Goal: Task Accomplishment & Management: Manage account settings

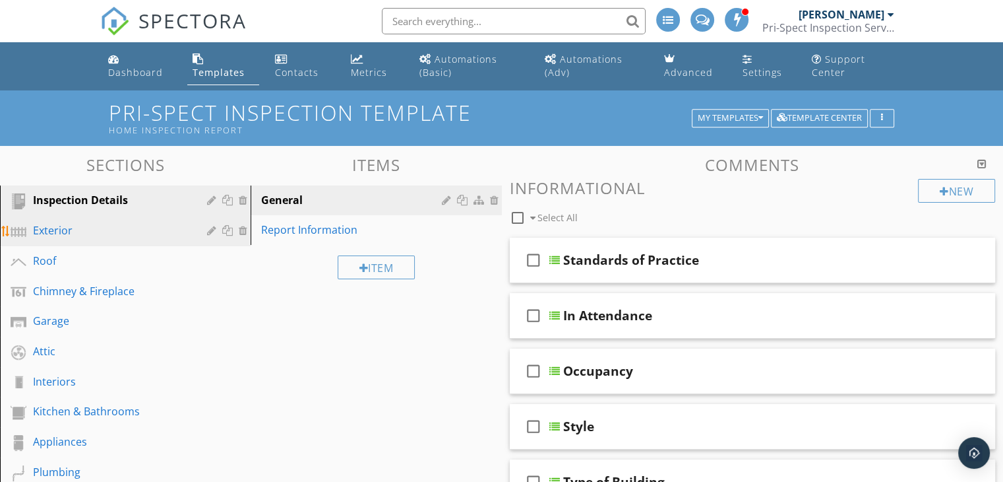
click at [154, 226] on div "Exterior" at bounding box center [110, 230] width 155 height 16
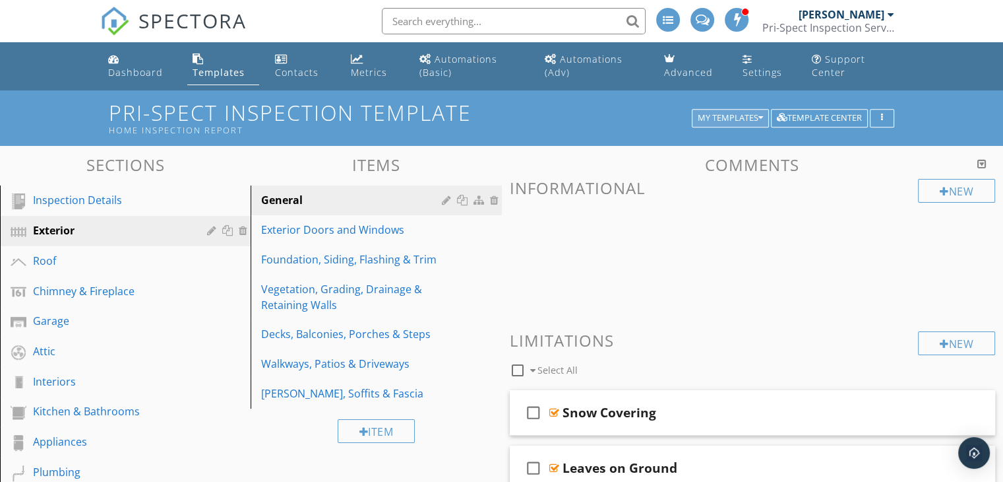
click at [734, 119] on div "My Templates" at bounding box center [730, 117] width 65 height 9
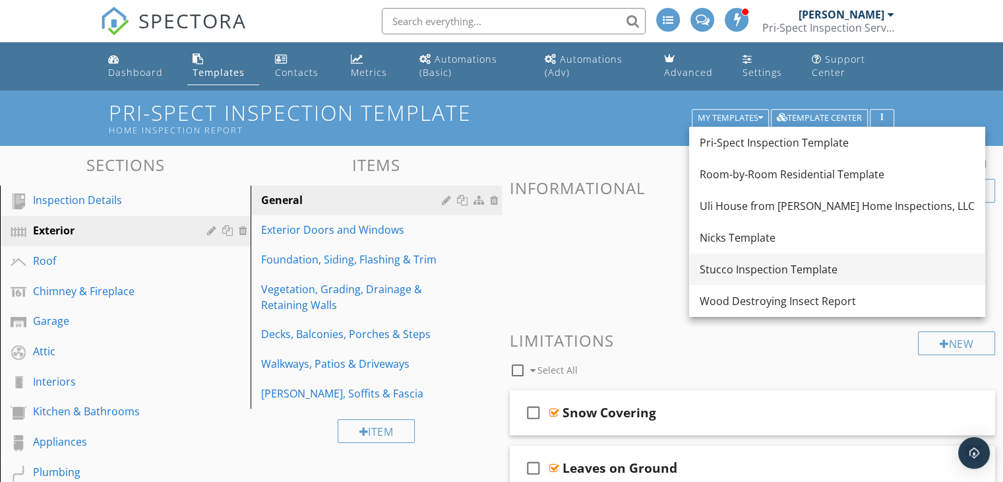
click at [775, 265] on div "Stucco Inspection Template" at bounding box center [837, 269] width 275 height 16
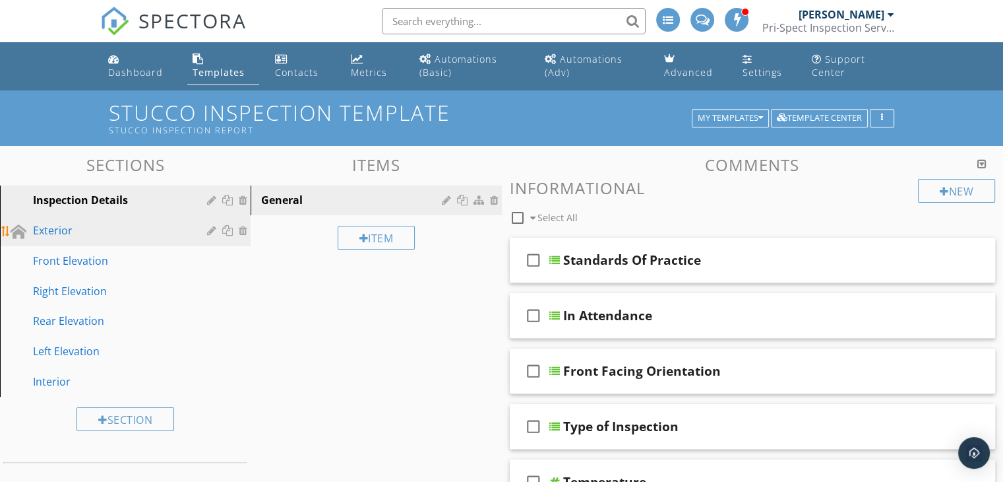
click at [79, 230] on div "Exterior" at bounding box center [110, 230] width 155 height 16
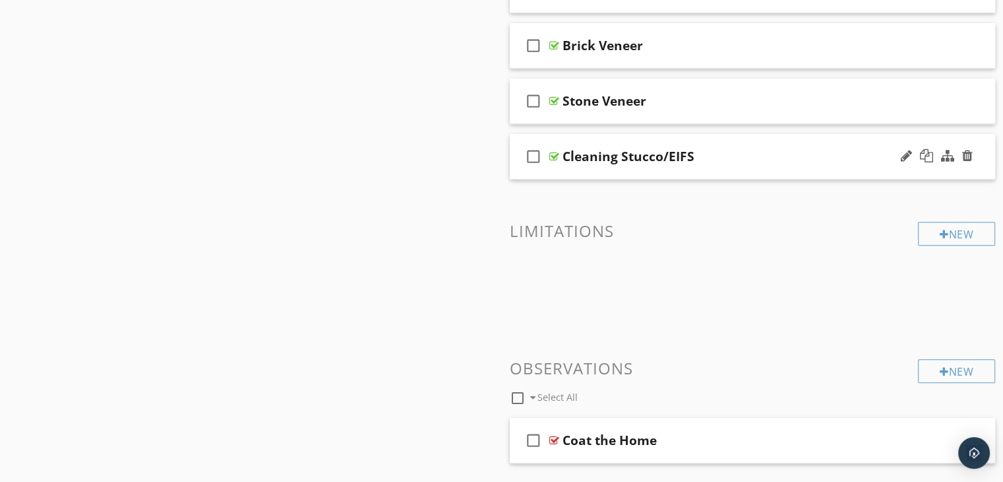
scroll to position [658, 0]
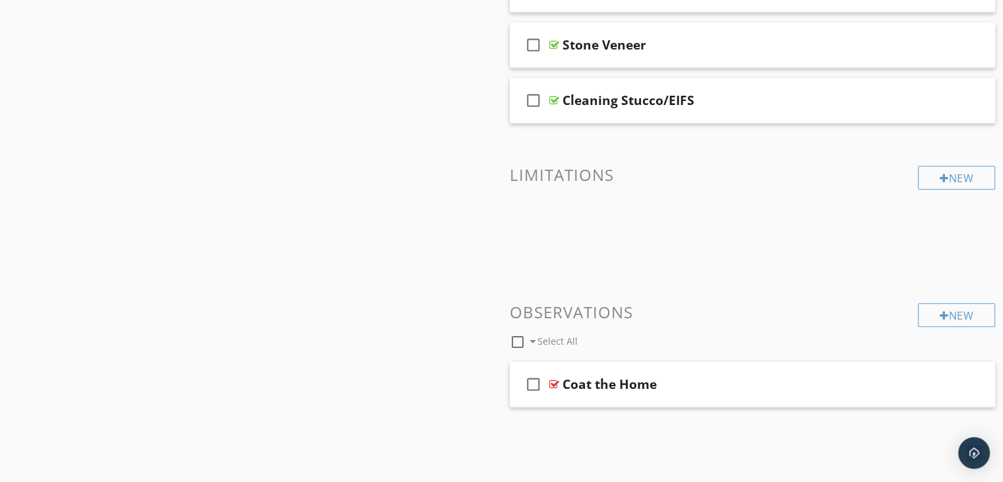
click at [780, 405] on span "check_box_outline_blank Coat the Home" at bounding box center [753, 395] width 486 height 66
click at [774, 389] on div "Coat the Home" at bounding box center [735, 384] width 344 height 16
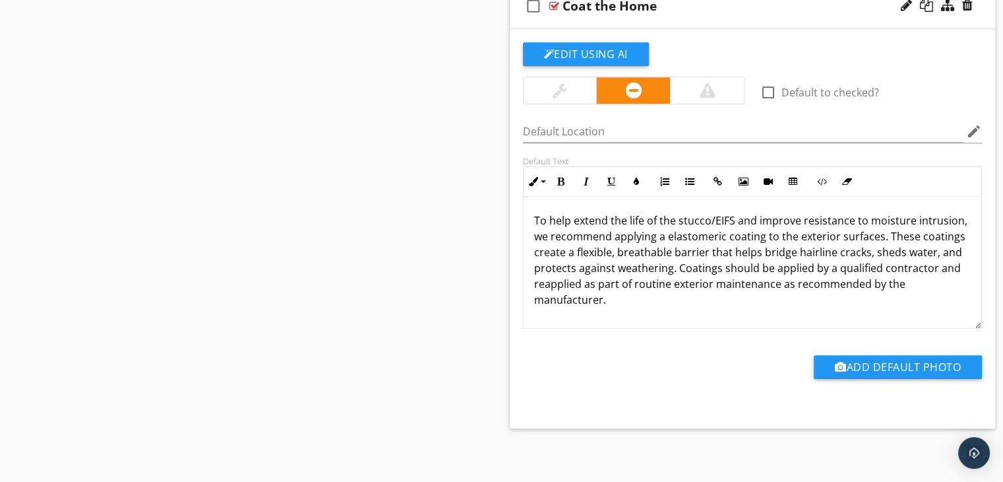
scroll to position [707, 0]
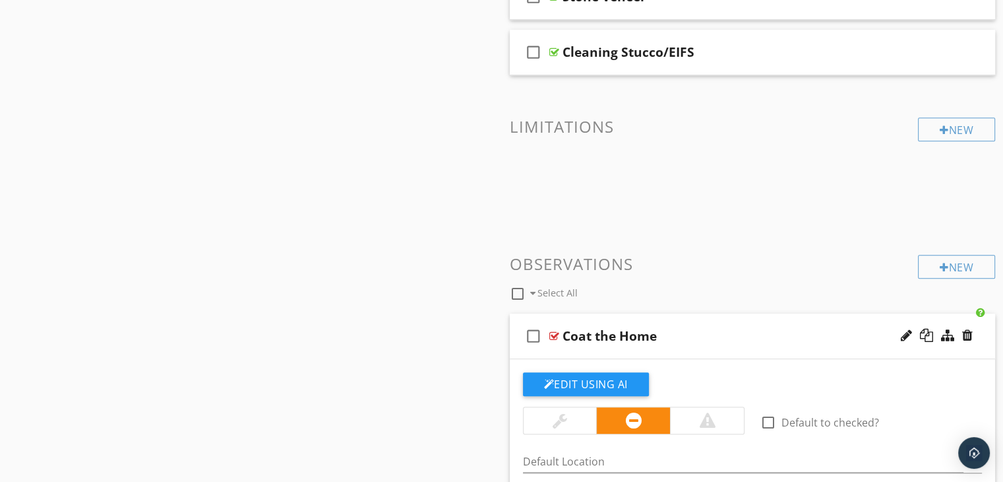
click at [553, 420] on div at bounding box center [560, 420] width 15 height 16
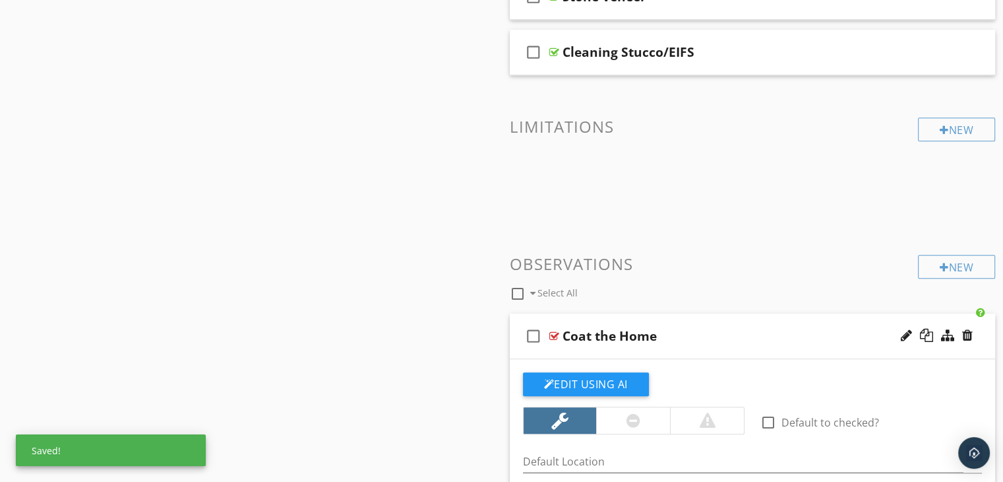
click at [702, 342] on div "Coat the Home" at bounding box center [735, 336] width 344 height 16
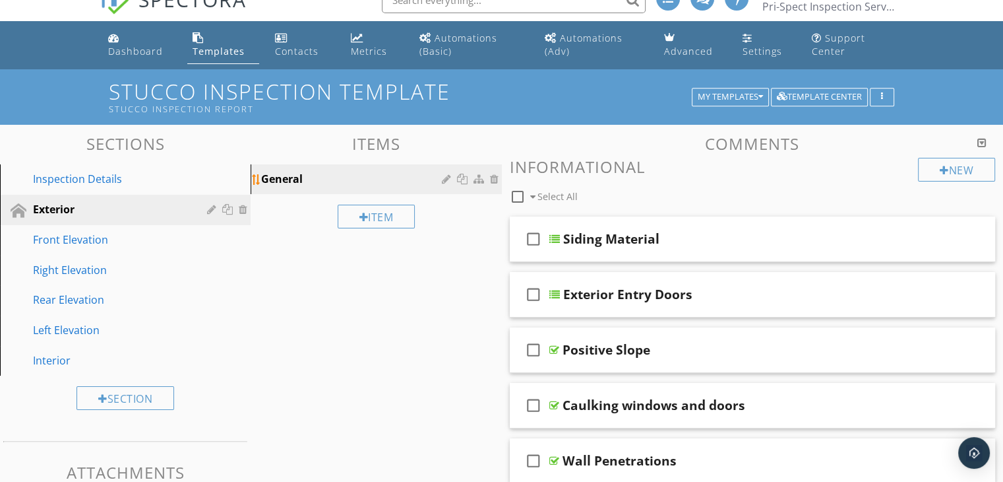
scroll to position [0, 0]
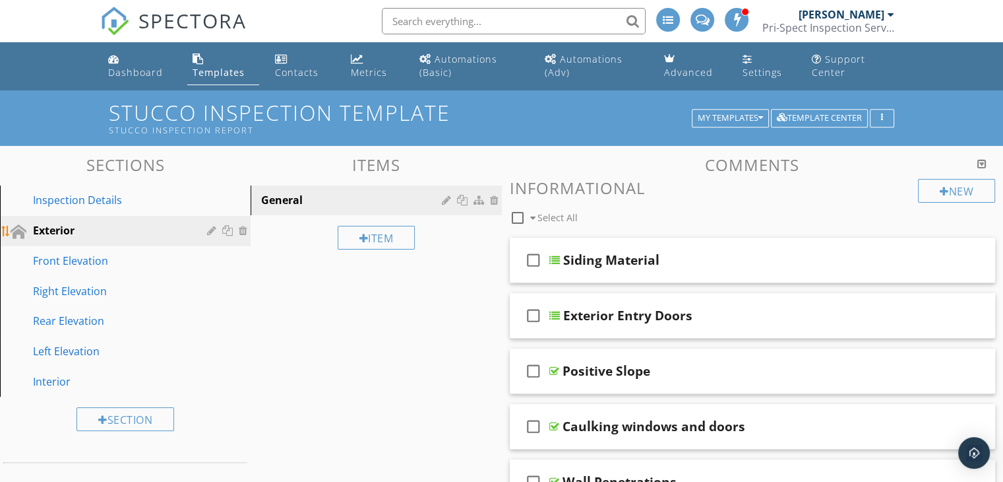
click at [228, 232] on div at bounding box center [229, 230] width 14 height 11
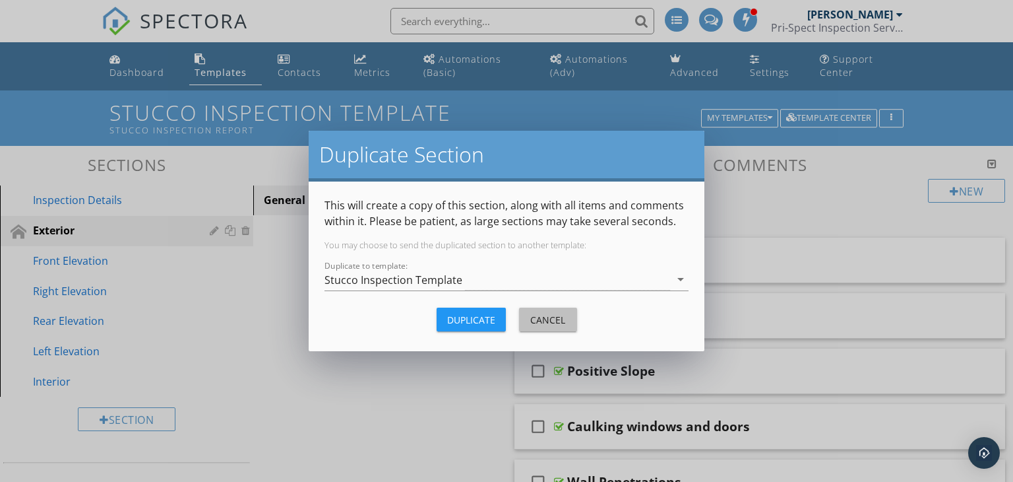
click at [562, 319] on div "Cancel" at bounding box center [548, 320] width 37 height 14
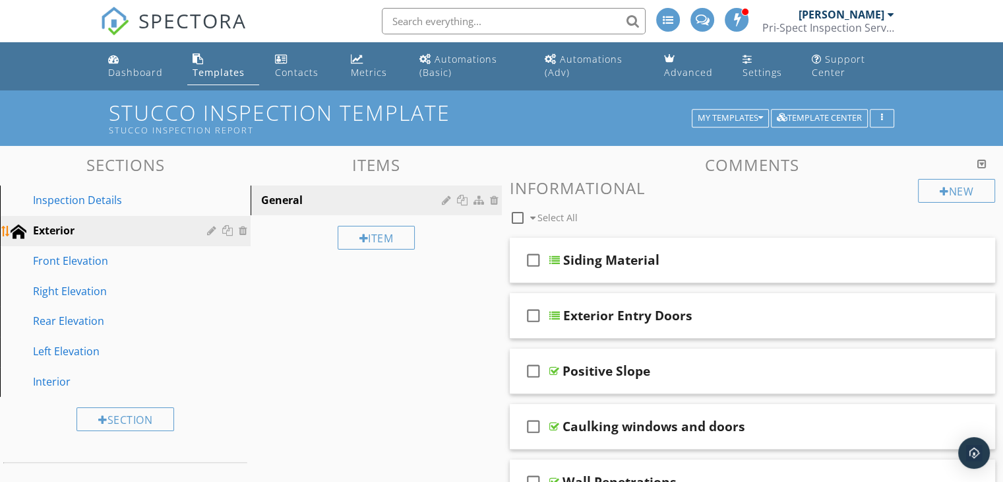
click at [19, 230] on div at bounding box center [19, 232] width 16 height 16
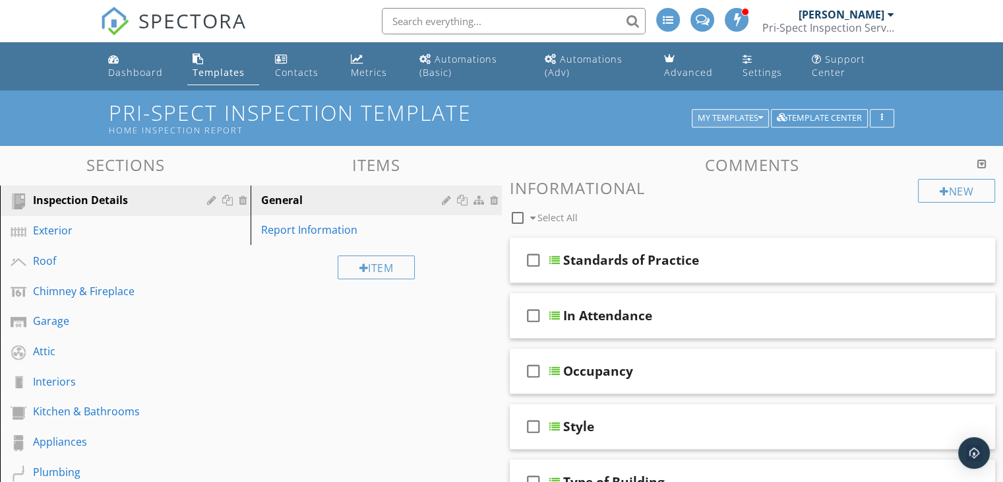
click at [716, 116] on div "My Templates" at bounding box center [730, 117] width 65 height 9
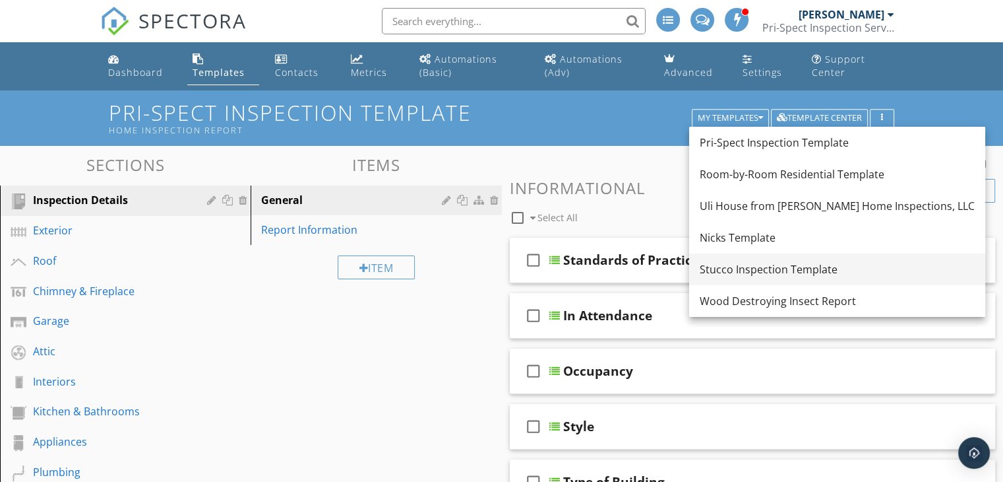
click at [753, 268] on div "Stucco Inspection Template" at bounding box center [837, 269] width 275 height 16
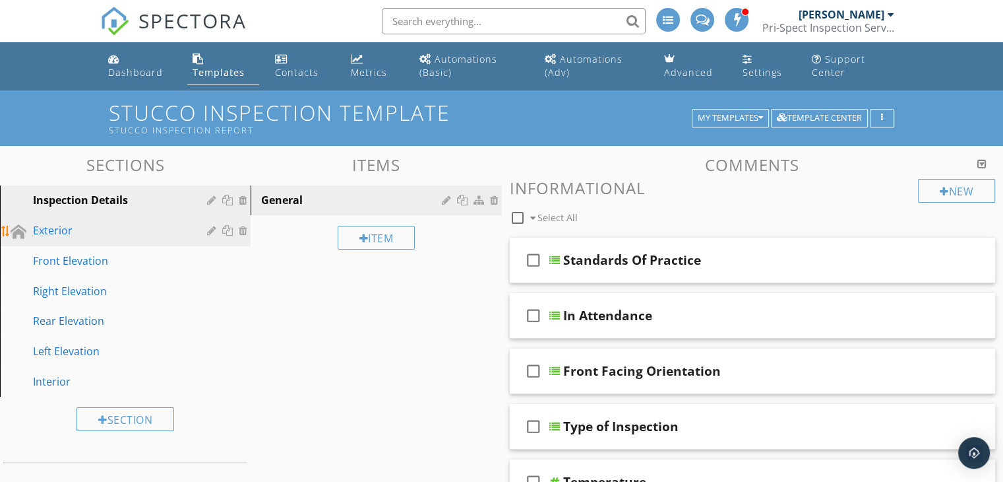
click at [108, 230] on div "Exterior" at bounding box center [110, 230] width 155 height 16
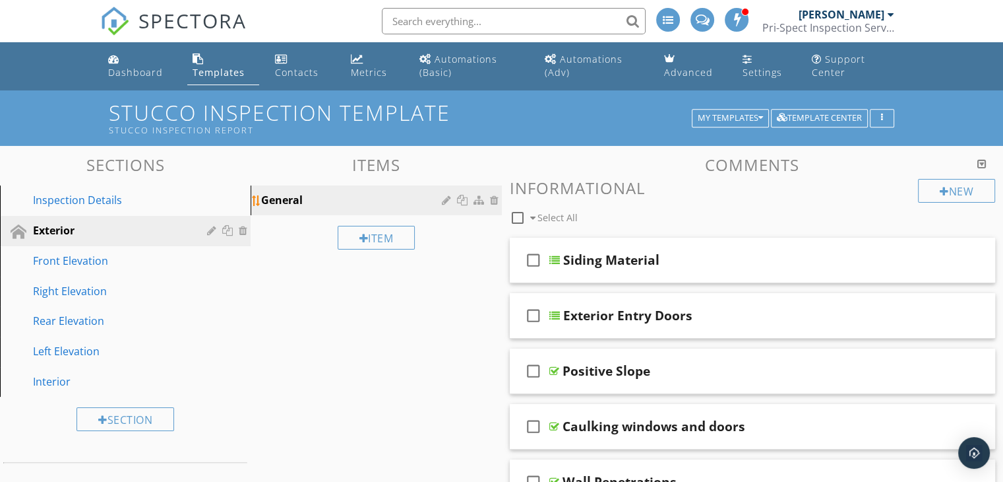
click at [400, 205] on div "General" at bounding box center [353, 200] width 184 height 16
click at [447, 199] on div at bounding box center [448, 200] width 13 height 11
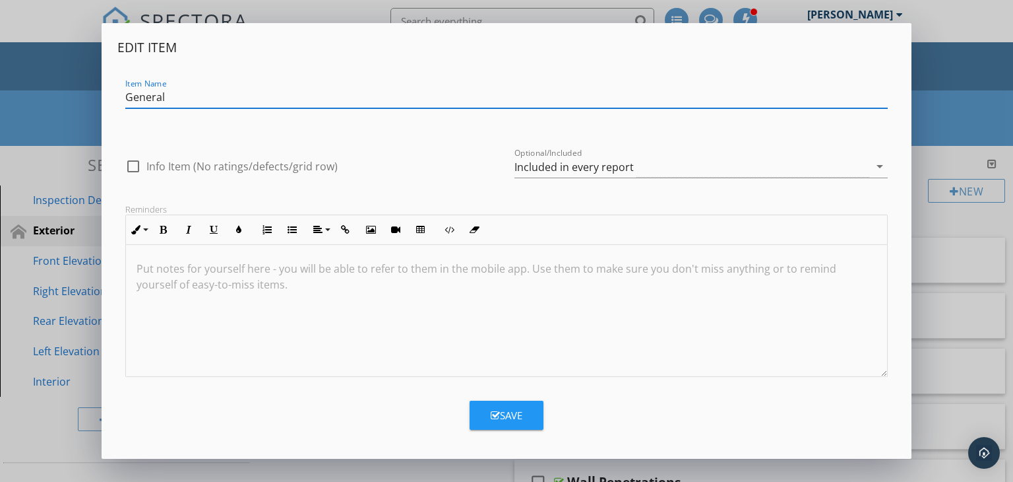
click at [391, 471] on div "Edit Item Item Name General check_box_outline_blank Info Item (No ratings/defec…" at bounding box center [506, 241] width 1013 height 482
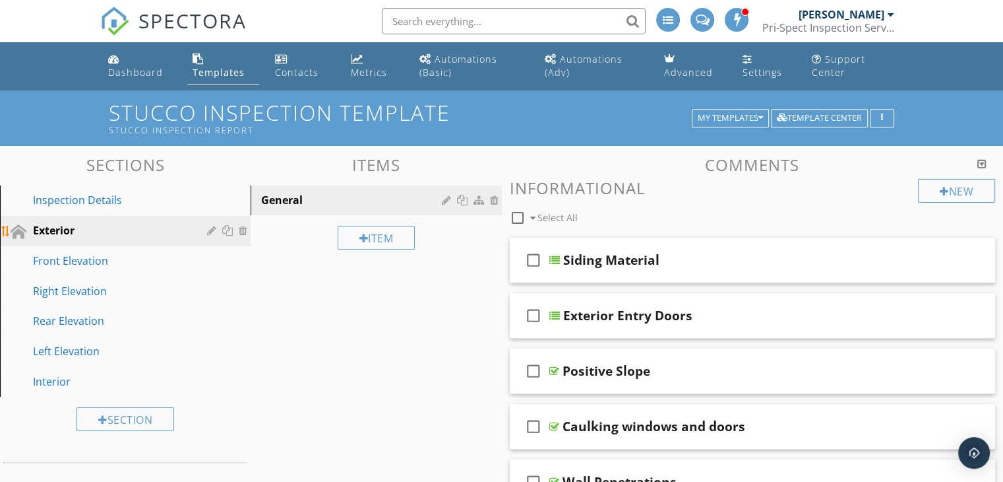
click at [73, 226] on div "Exterior" at bounding box center [110, 230] width 155 height 16
click at [214, 229] on div at bounding box center [213, 230] width 13 height 11
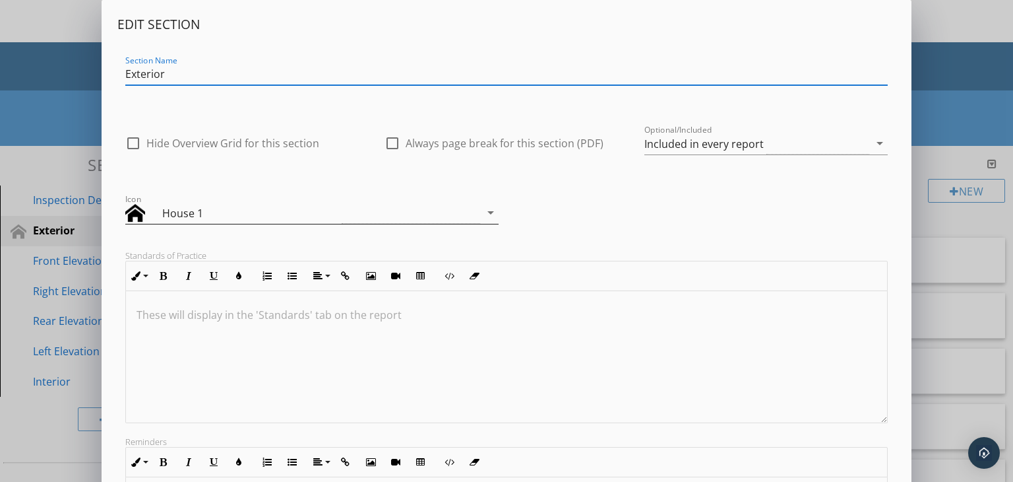
click at [371, 215] on div "House 1" at bounding box center [302, 213] width 355 height 22
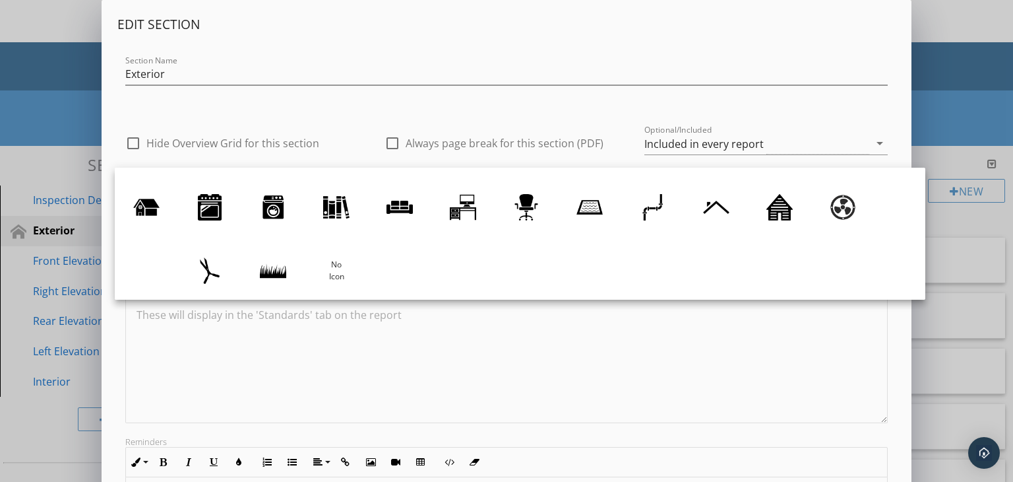
scroll to position [121, 0]
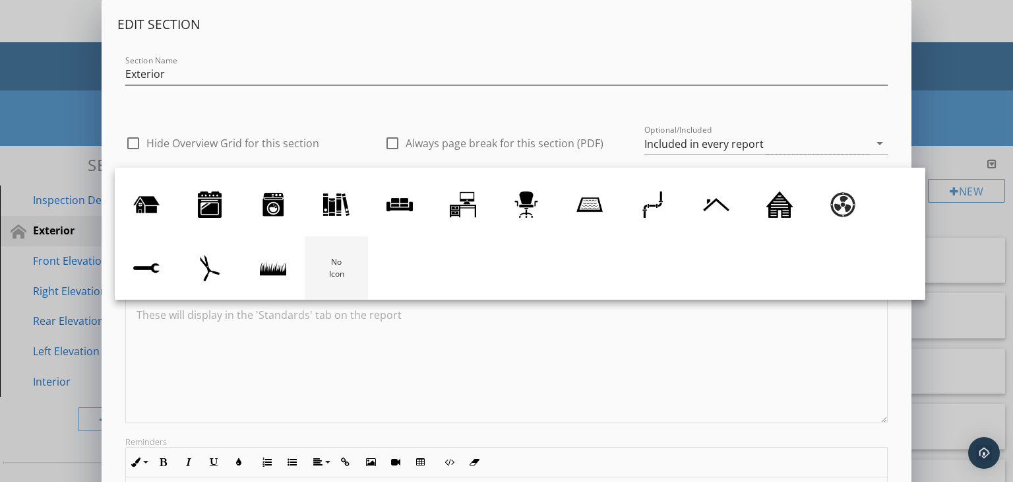
click at [348, 272] on div at bounding box center [336, 268] width 26 height 26
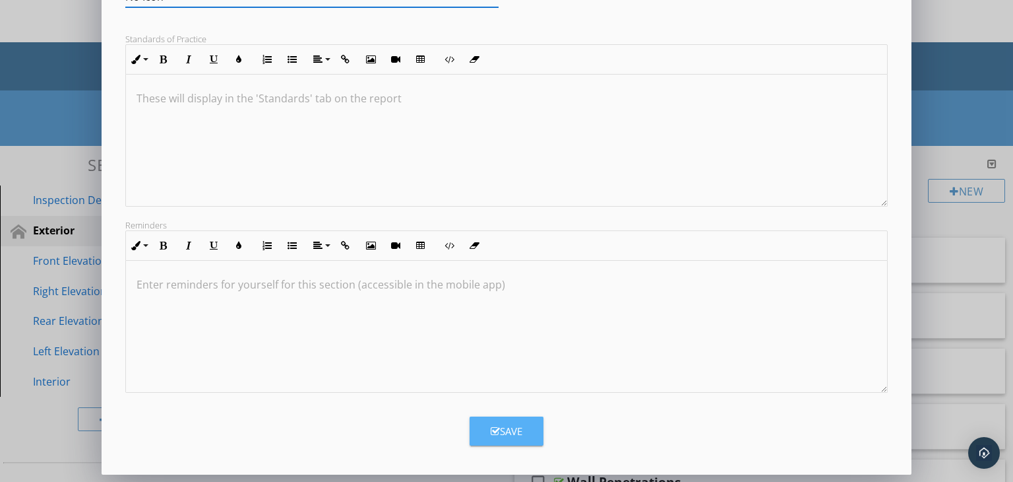
click at [517, 431] on div "Save" at bounding box center [507, 431] width 32 height 15
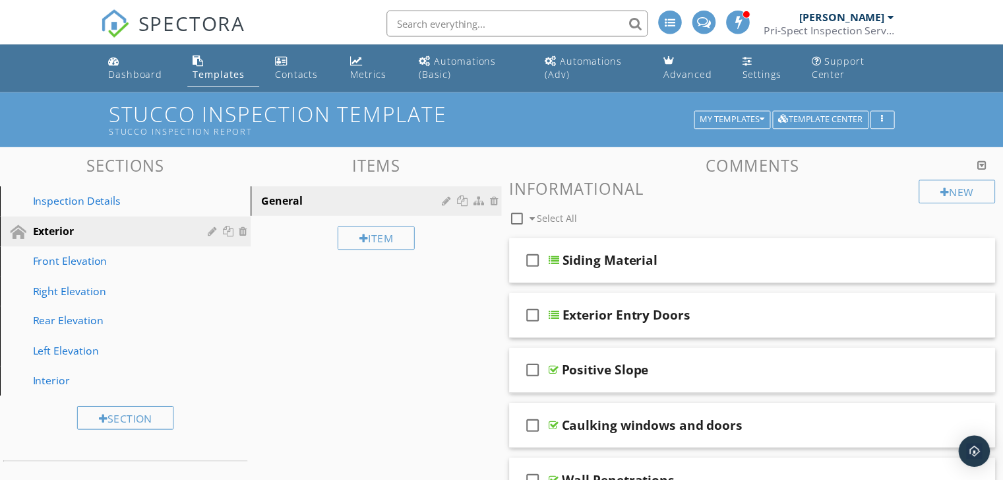
scroll to position [74, 0]
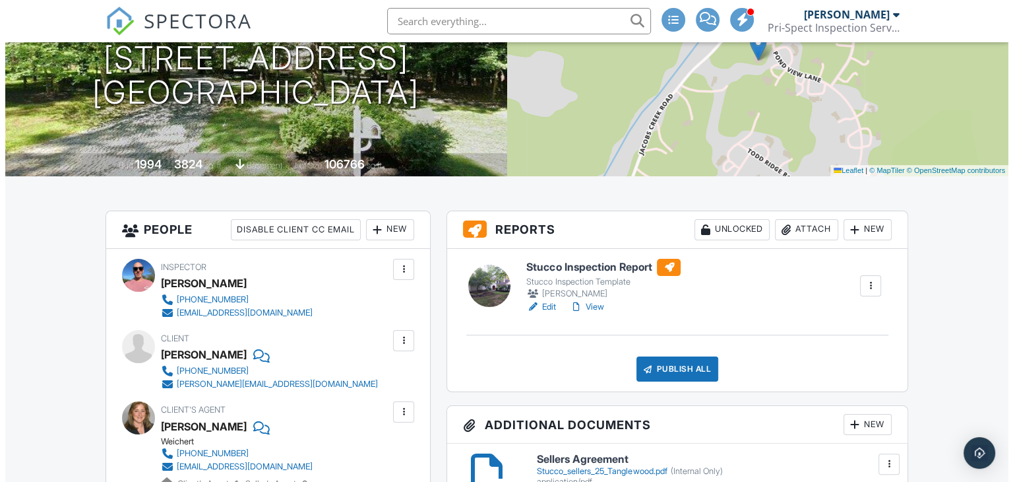
scroll to position [198, 0]
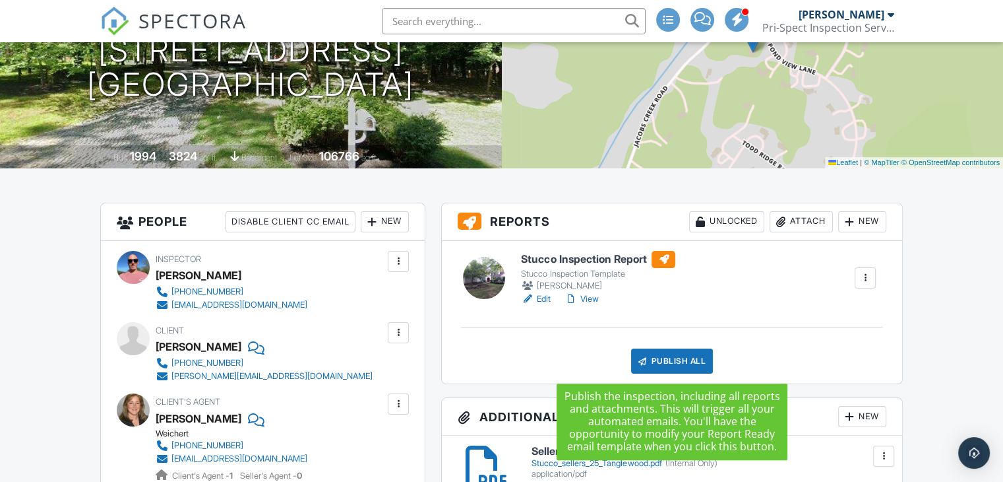
click at [683, 365] on div "Publish All" at bounding box center [672, 360] width 82 height 25
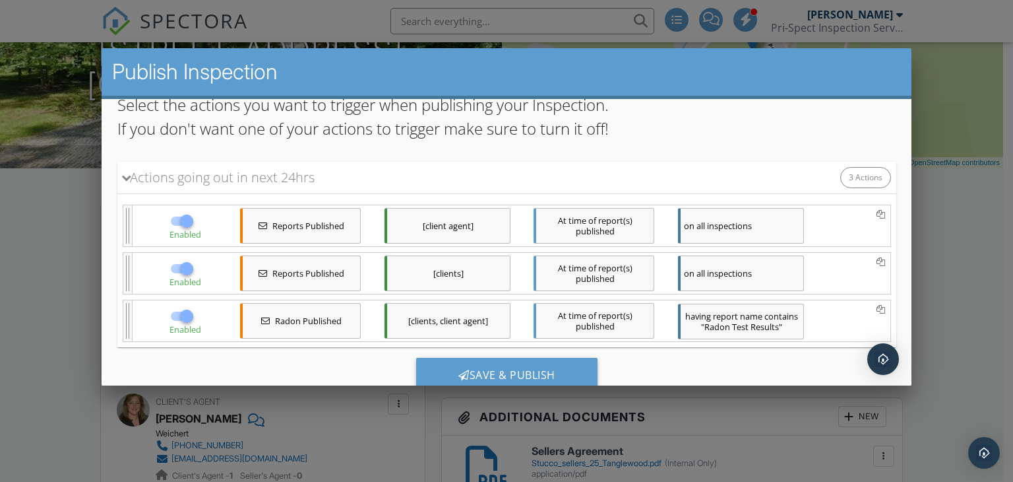
scroll to position [132, 0]
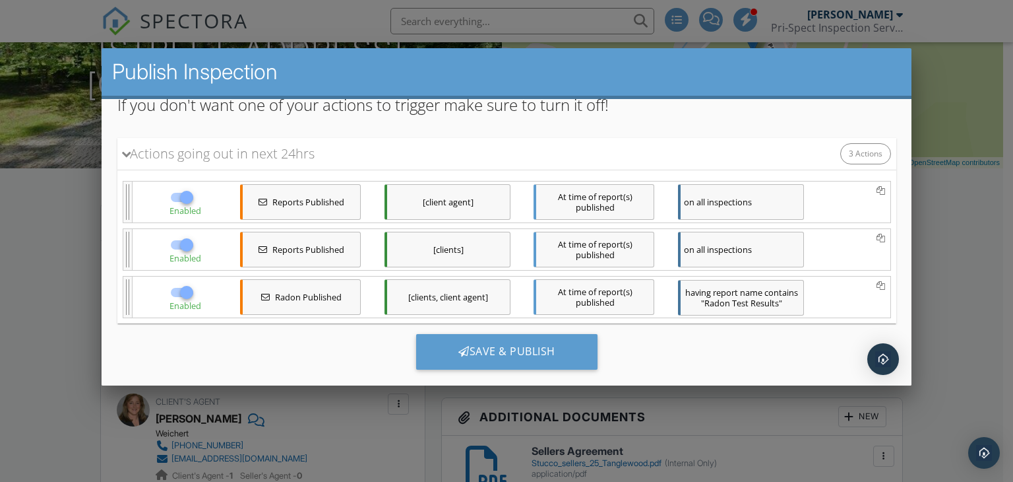
click at [716, 245] on div "on all inspections" at bounding box center [741, 250] width 126 height 36
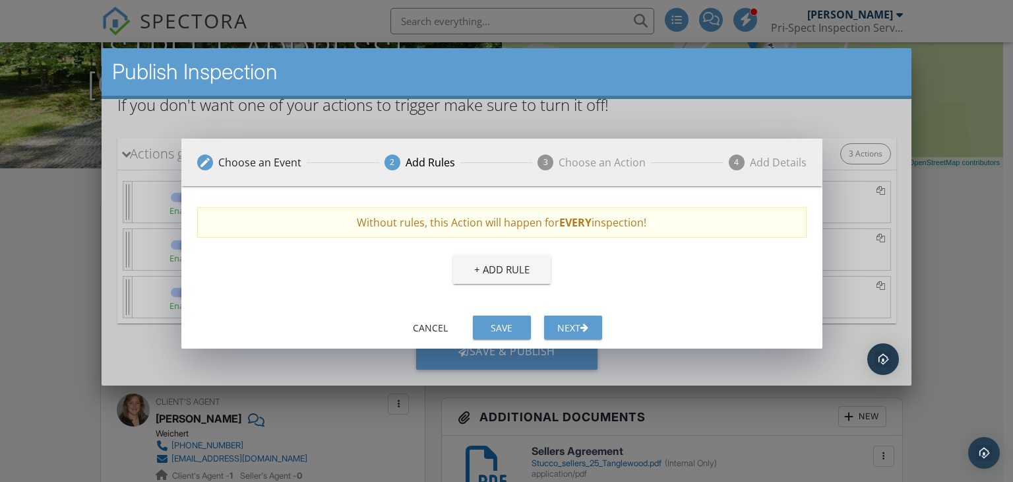
click at [817, 90] on div "Publish Inspection" at bounding box center [507, 73] width 811 height 51
click at [422, 329] on div "Cancel" at bounding box center [430, 328] width 37 height 14
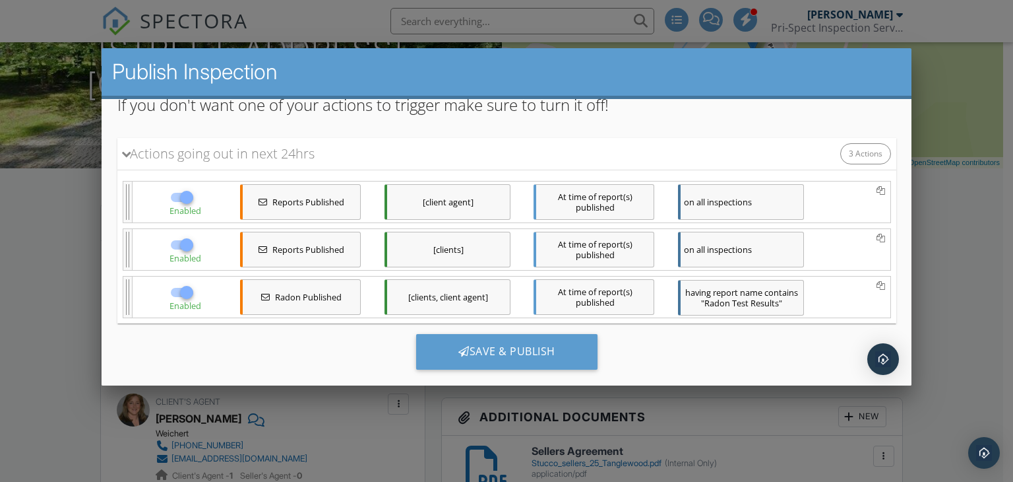
click at [312, 251] on span "Reports Published" at bounding box center [308, 249] width 72 height 11
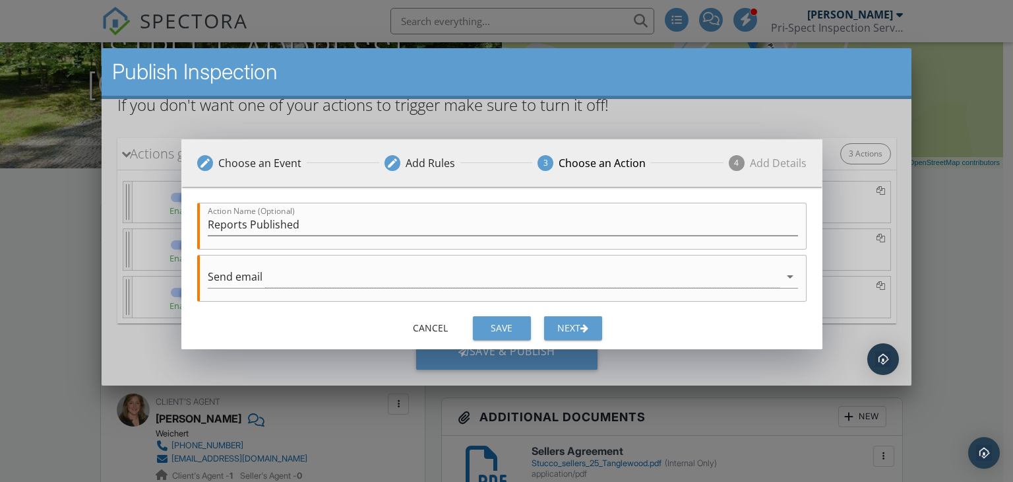
scroll to position [5, 0]
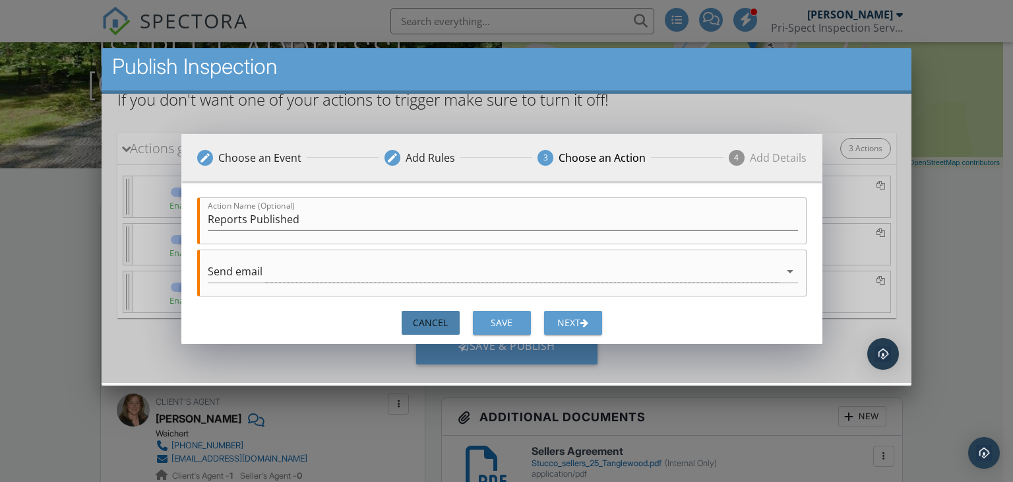
click at [433, 321] on div "Cancel" at bounding box center [430, 322] width 37 height 14
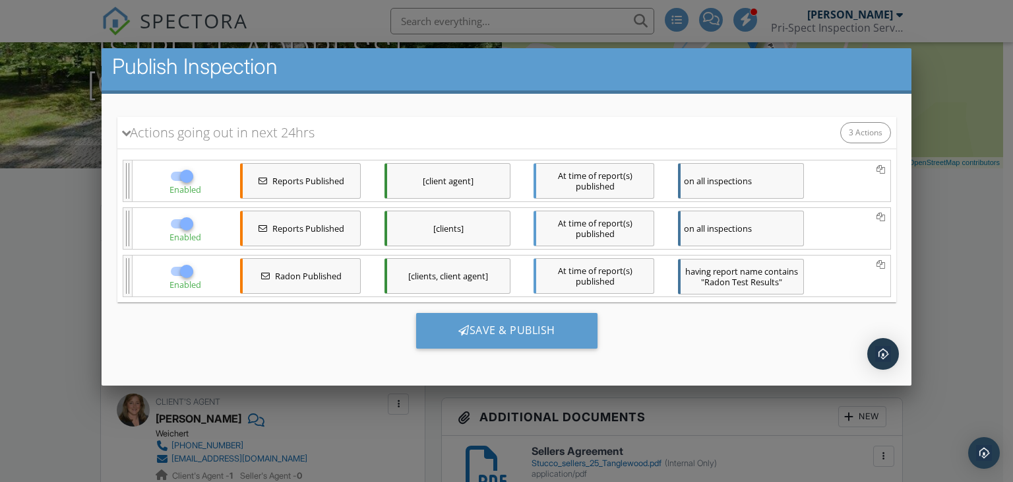
scroll to position [157, 0]
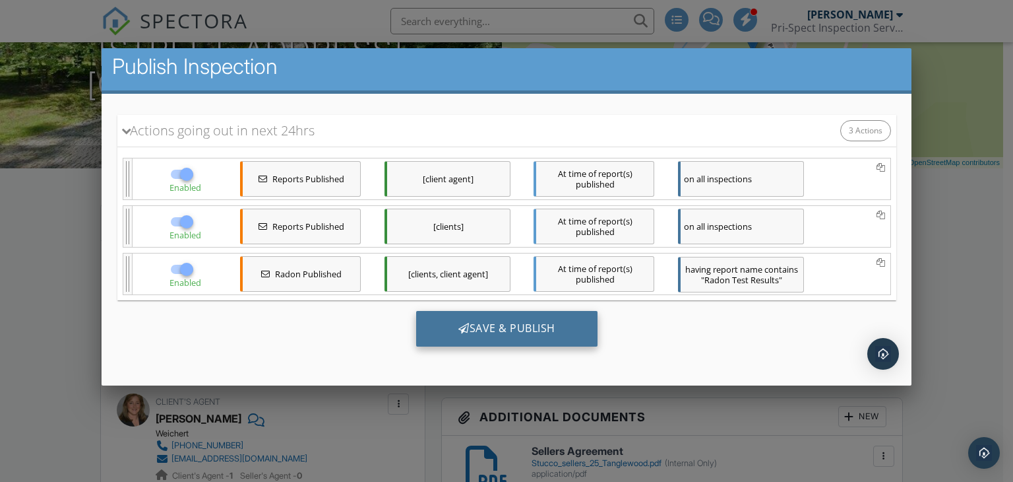
click at [507, 323] on div "Save & Publish" at bounding box center [506, 329] width 181 height 36
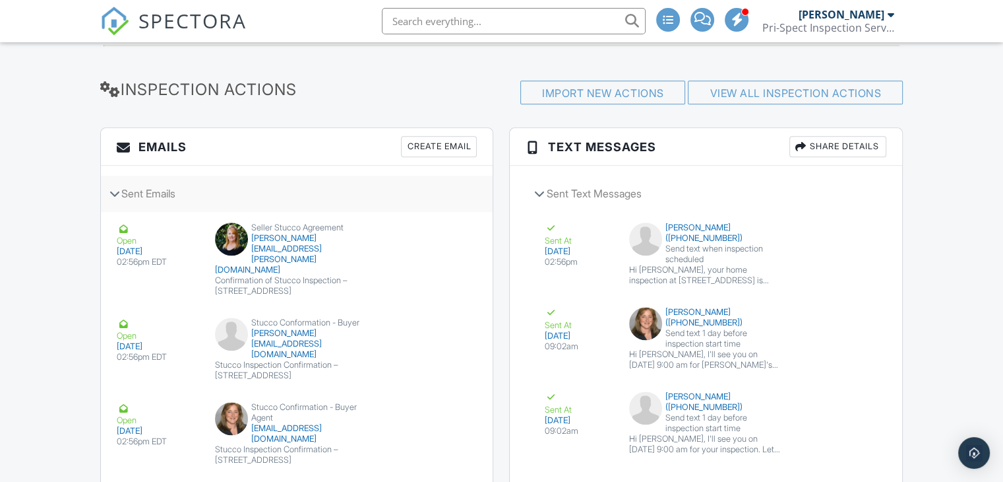
scroll to position [1957, 0]
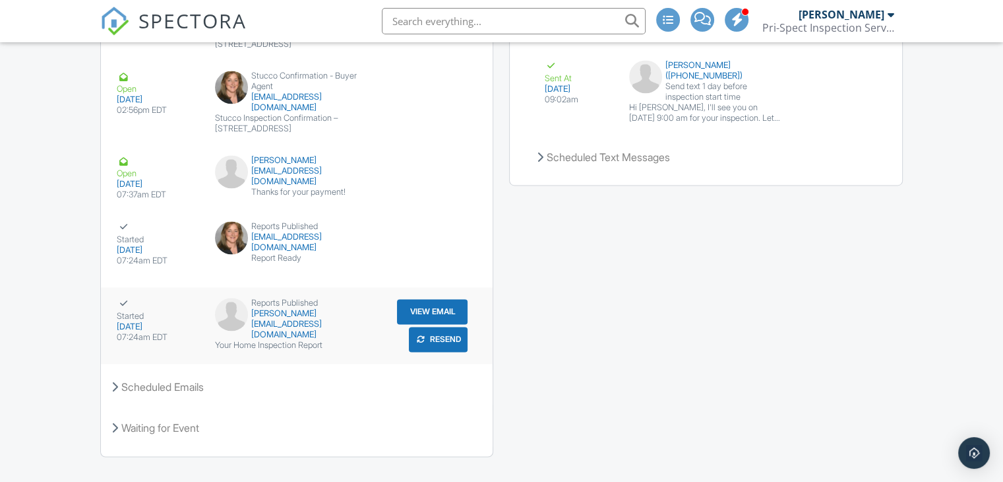
click at [434, 299] on button "View Email" at bounding box center [432, 311] width 71 height 25
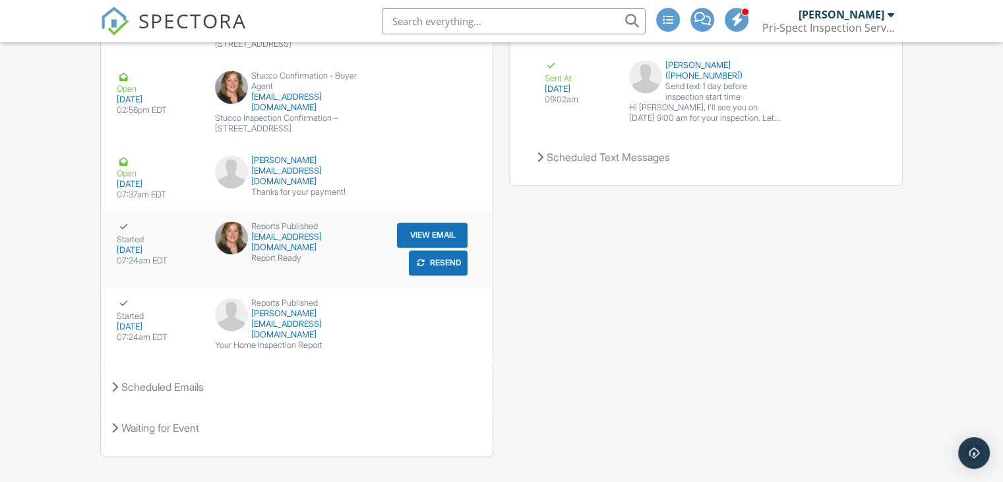
click at [427, 222] on button "View Email" at bounding box center [432, 234] width 71 height 25
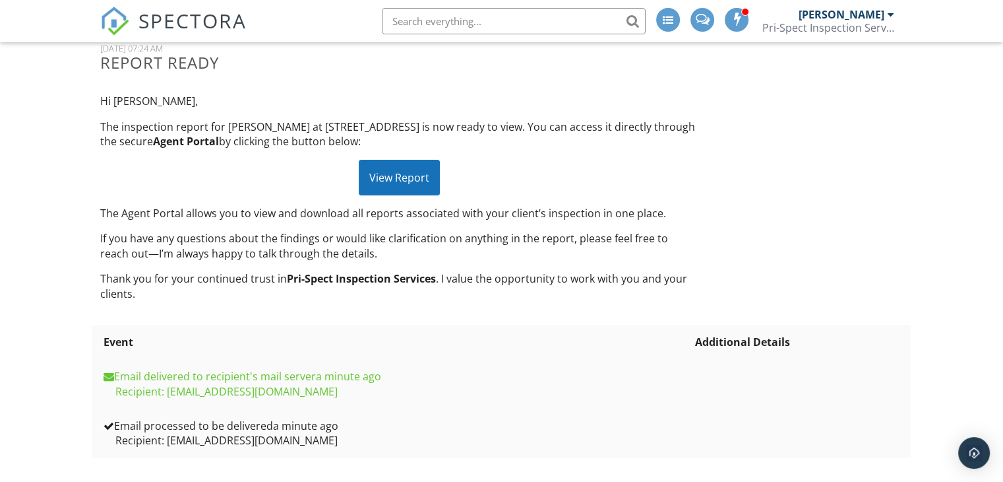
scroll to position [135, 0]
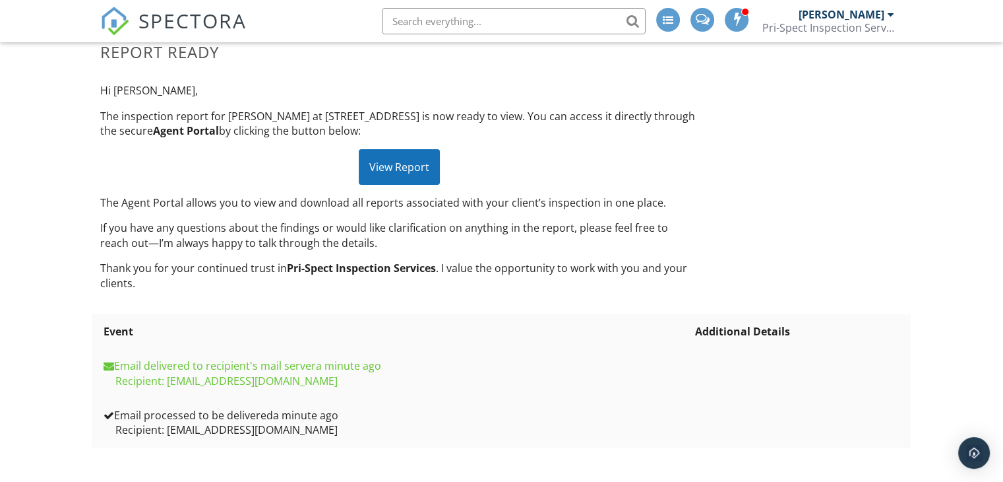
click at [412, 161] on div "View Report" at bounding box center [399, 167] width 81 height 36
